Goal: Find specific page/section: Find specific page/section

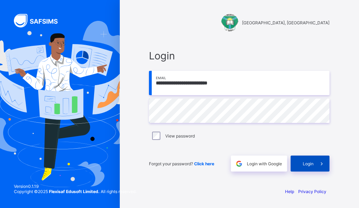
click at [261, 164] on span at bounding box center [322, 164] width 16 height 16
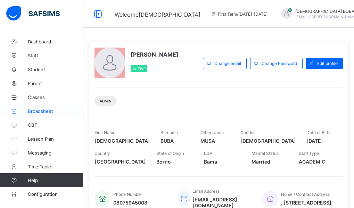
click at [40, 110] on span "Broadsheet" at bounding box center [56, 111] width 56 height 6
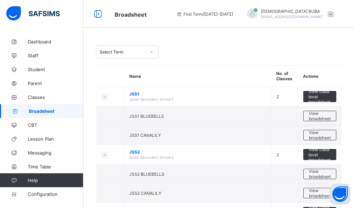
click at [152, 53] on icon at bounding box center [151, 51] width 4 height 7
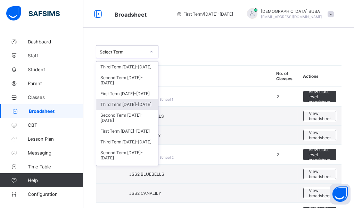
click at [126, 105] on div "Third Term 2024-2025" at bounding box center [127, 104] width 62 height 11
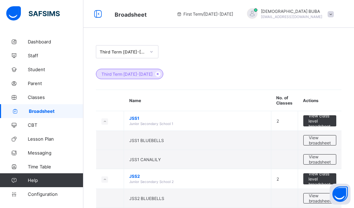
click at [120, 106] on th at bounding box center [110, 100] width 28 height 21
click at [114, 106] on th at bounding box center [110, 100] width 28 height 21
click at [109, 106] on th at bounding box center [110, 100] width 28 height 21
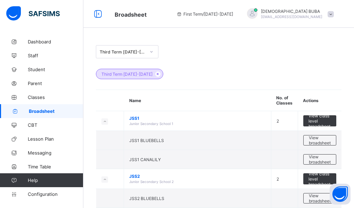
click at [115, 104] on th at bounding box center [110, 100] width 28 height 21
click at [156, 163] on td "JSS1 CANALILY" at bounding box center [197, 159] width 147 height 19
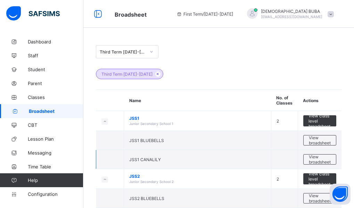
click at [156, 163] on td "JSS1 CANALILY" at bounding box center [197, 159] width 147 height 19
click at [121, 80] on div "Third Term 2024-2025" at bounding box center [219, 70] width 246 height 24
click at [126, 79] on div "Third Term 2024-2025" at bounding box center [219, 70] width 246 height 24
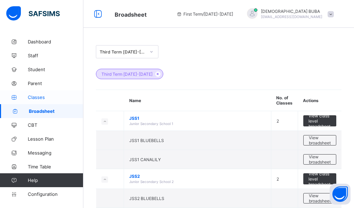
click at [38, 97] on span "Classes" at bounding box center [56, 98] width 56 height 6
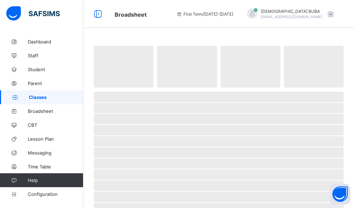
click at [34, 98] on span "Classes" at bounding box center [56, 98] width 55 height 6
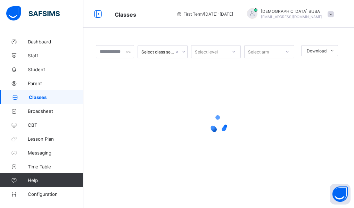
click at [39, 98] on span "Classes" at bounding box center [56, 98] width 55 height 6
click at [47, 112] on span "Broadsheet" at bounding box center [56, 111] width 56 height 6
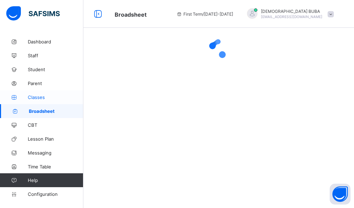
click at [38, 98] on span "Classes" at bounding box center [56, 98] width 56 height 6
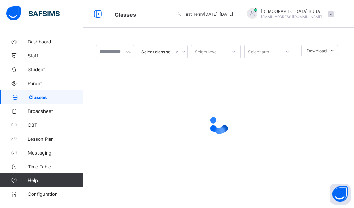
click at [36, 97] on span "Classes" at bounding box center [56, 98] width 55 height 6
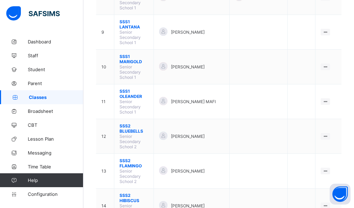
scroll to position [347, 0]
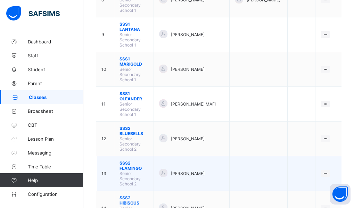
click at [137, 161] on span "SSS2 FLAMINGO" at bounding box center [134, 166] width 29 height 10
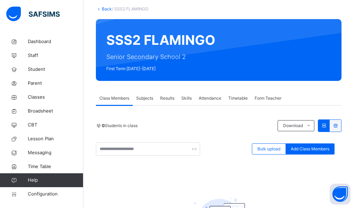
scroll to position [30, 0]
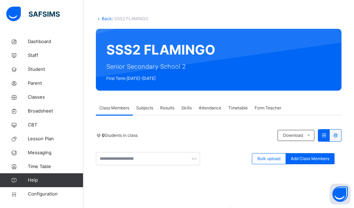
click at [144, 108] on span "Subjects" at bounding box center [144, 108] width 17 height 6
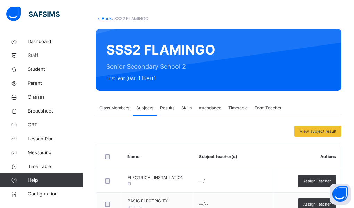
click at [109, 107] on span "Class Members" at bounding box center [114, 108] width 30 height 6
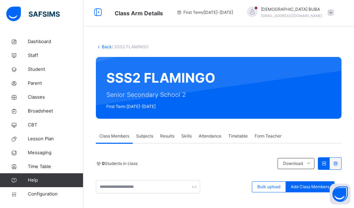
scroll to position [0, 0]
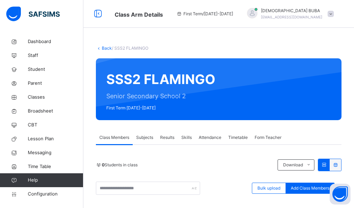
click at [182, 12] on icon at bounding box center [180, 13] width 6 height 5
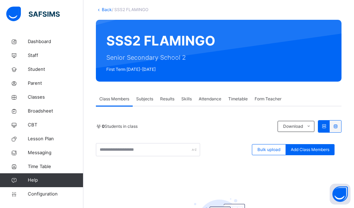
scroll to position [30, 0]
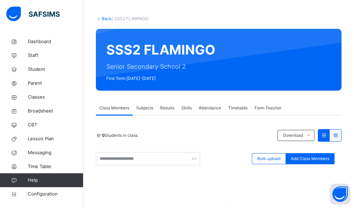
click at [169, 108] on span "Results" at bounding box center [167, 108] width 14 height 6
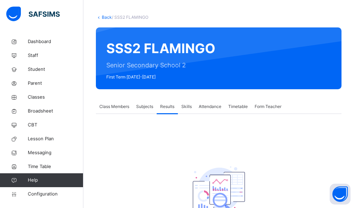
scroll to position [20, 0]
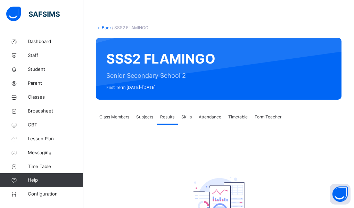
click at [140, 116] on span "Subjects" at bounding box center [144, 117] width 17 height 6
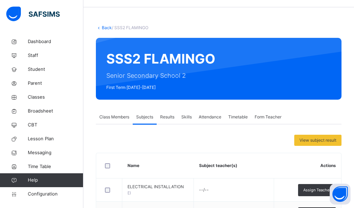
click at [115, 116] on span "Class Members" at bounding box center [114, 117] width 30 height 6
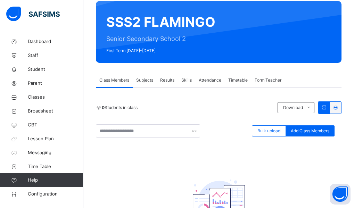
scroll to position [30, 0]
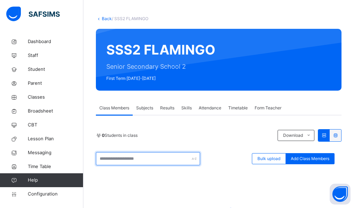
click at [132, 158] on input "text" at bounding box center [148, 158] width 104 height 13
type input "*"
click at [102, 159] on input "******" at bounding box center [148, 158] width 104 height 13
click at [102, 160] on input "******" at bounding box center [148, 158] width 104 height 13
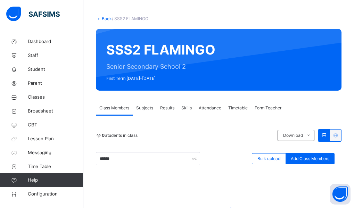
click at [219, 180] on div "0 Students in class Download Pdf Report Excel Report ****** Bulk upload Add Cla…" at bounding box center [219, 208] width 246 height 158
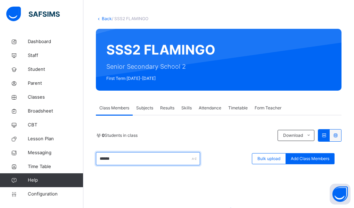
click at [115, 159] on input "******" at bounding box center [148, 158] width 104 height 13
type input "*"
type input "******"
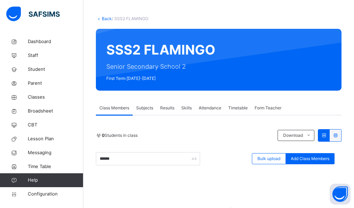
click at [215, 153] on div "****** Bulk upload Add Class Members" at bounding box center [219, 158] width 246 height 13
click at [40, 98] on span "Classes" at bounding box center [56, 97] width 56 height 7
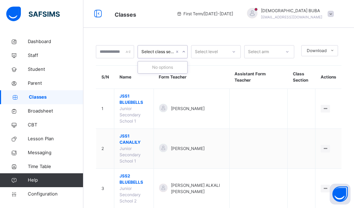
click at [186, 51] on icon at bounding box center [184, 51] width 4 height 7
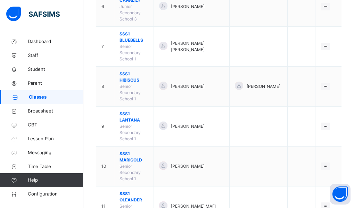
scroll to position [310, 0]
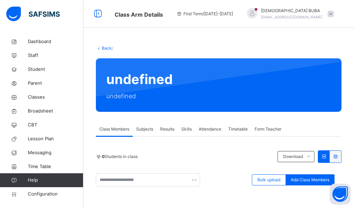
scroll to position [56, 0]
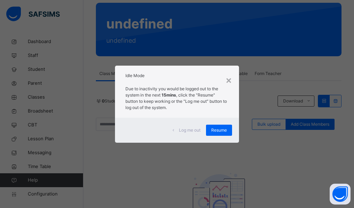
click at [223, 131] on span "Resume" at bounding box center [219, 130] width 16 height 6
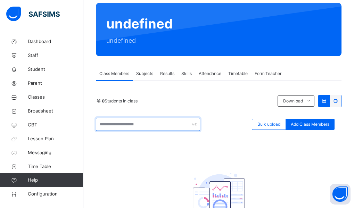
click at [125, 123] on input "text" at bounding box center [148, 124] width 104 height 13
type input "******"
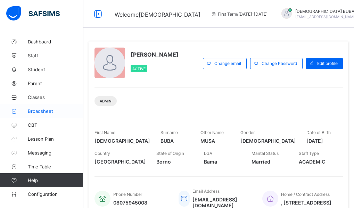
click at [39, 110] on span "Broadsheet" at bounding box center [56, 111] width 56 height 6
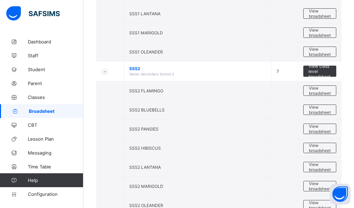
scroll to position [320, 0]
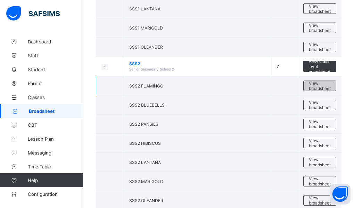
click at [325, 84] on span "View broadsheet" at bounding box center [320, 86] width 22 height 10
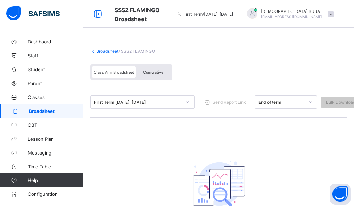
click at [187, 101] on icon at bounding box center [188, 102] width 4 height 7
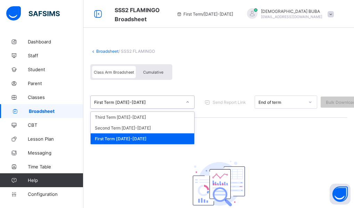
click at [148, 138] on div "First Term [DATE]-[DATE]" at bounding box center [143, 138] width 104 height 11
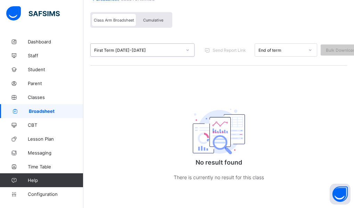
scroll to position [54, 0]
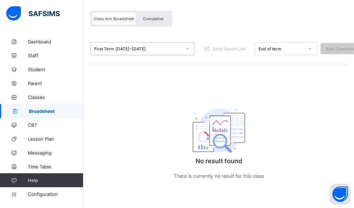
click at [187, 48] on icon at bounding box center [188, 48] width 4 height 7
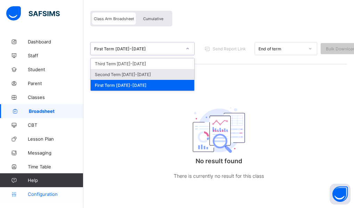
click at [49, 194] on span "Configuration" at bounding box center [55, 194] width 55 height 6
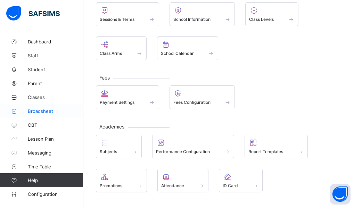
click at [41, 111] on span "Broadsheet" at bounding box center [56, 111] width 56 height 6
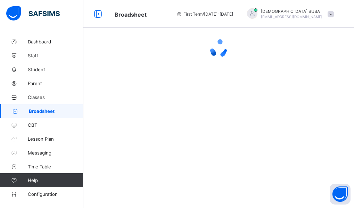
click at [41, 111] on span "Broadsheet" at bounding box center [56, 111] width 55 height 6
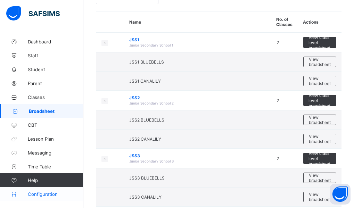
click at [47, 194] on span "Configuration" at bounding box center [55, 194] width 55 height 6
